Goal: Contribute content

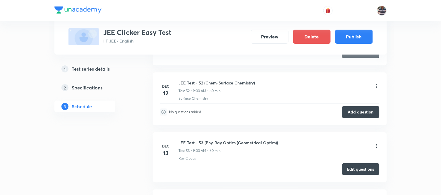
scroll to position [3317, 0]
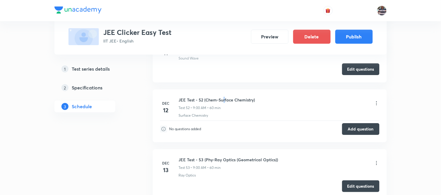
click at [224, 102] on h6 "JEE Test - 52 (Chem-Surface Chemistry)" at bounding box center [217, 100] width 76 height 6
click at [350, 129] on button "Add question" at bounding box center [360, 128] width 37 height 12
click at [352, 130] on button "Add question" at bounding box center [360, 128] width 37 height 12
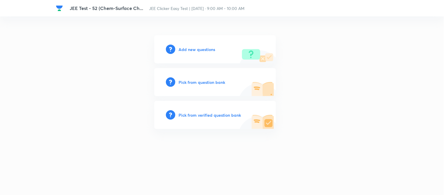
click at [195, 46] on h6 "Add new questions" at bounding box center [197, 49] width 37 height 6
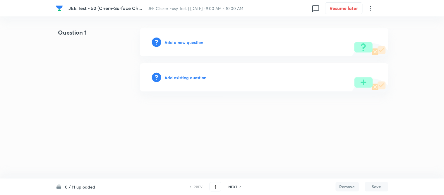
click at [191, 42] on h6 "Add a new question" at bounding box center [184, 42] width 39 height 6
click at [191, 41] on h6 "Choose a question type" at bounding box center [187, 42] width 45 height 6
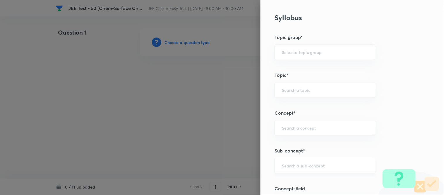
scroll to position [293, 0]
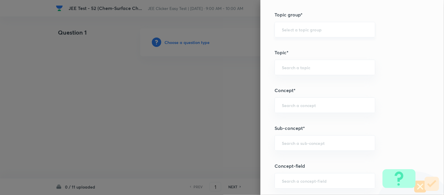
click at [291, 30] on input "text" at bounding box center [325, 30] width 86 height 6
click at [285, 49] on li "Chemistry" at bounding box center [320, 46] width 100 height 11
type input "Chemistry"
click at [288, 104] on input "text" at bounding box center [325, 105] width 86 height 6
click at [296, 119] on li "Surface Chemistry" at bounding box center [320, 121] width 100 height 11
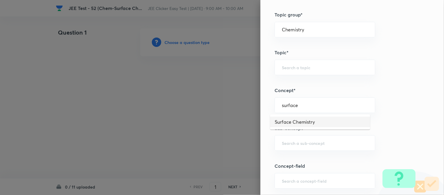
type input "Surface Chemistry"
type input "Physical Chemistry"
click at [301, 141] on input "text" at bounding box center [325, 143] width 86 height 6
type input "surface"
drag, startPoint x: 300, startPoint y: 142, endPoint x: 267, endPoint y: 142, distance: 33.4
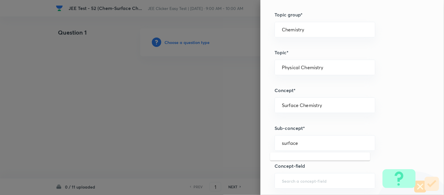
click at [267, 142] on div "Question settings Question type* Single choice correct Number of options* 2 3 4…" at bounding box center [351, 97] width 183 height 195
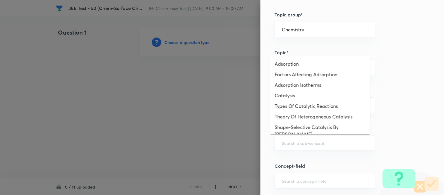
click at [243, 123] on div at bounding box center [222, 97] width 444 height 195
